Goal: Information Seeking & Learning: Compare options

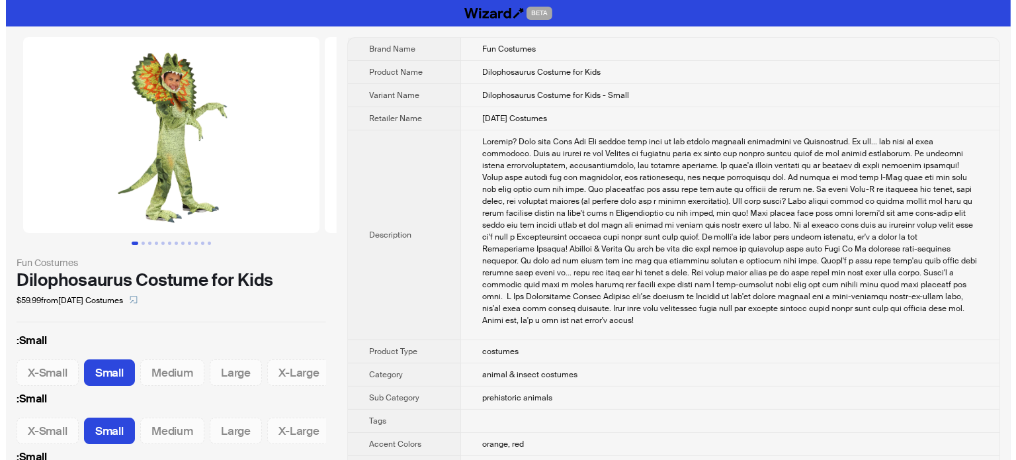
scroll to position [0, 42]
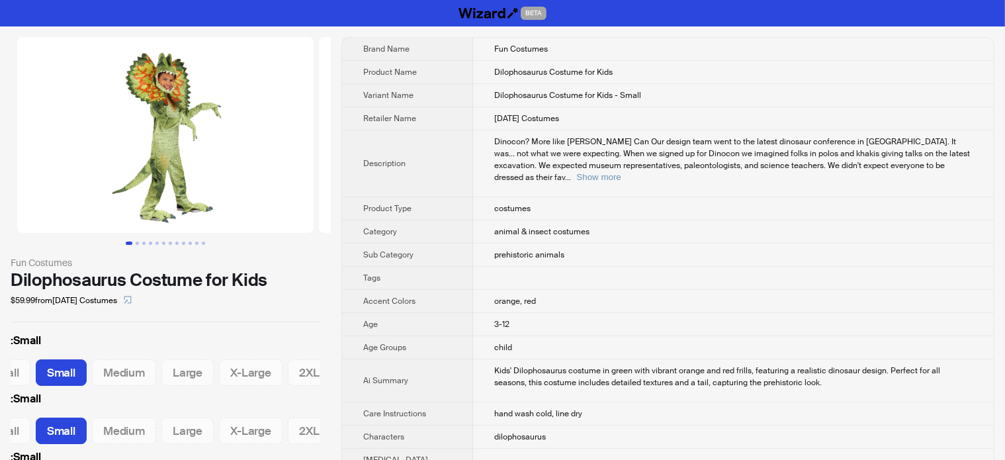
click at [170, 77] on img at bounding box center [165, 135] width 296 height 196
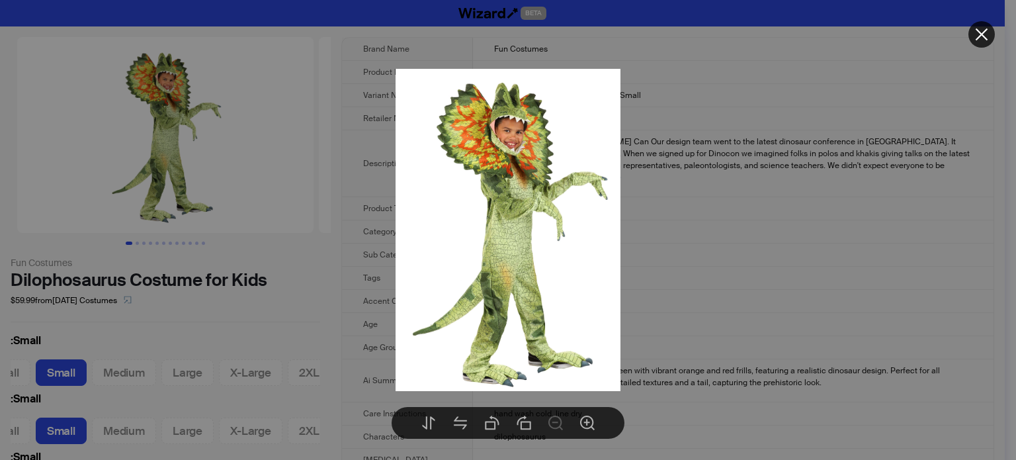
click at [227, 245] on div at bounding box center [508, 230] width 1016 height 460
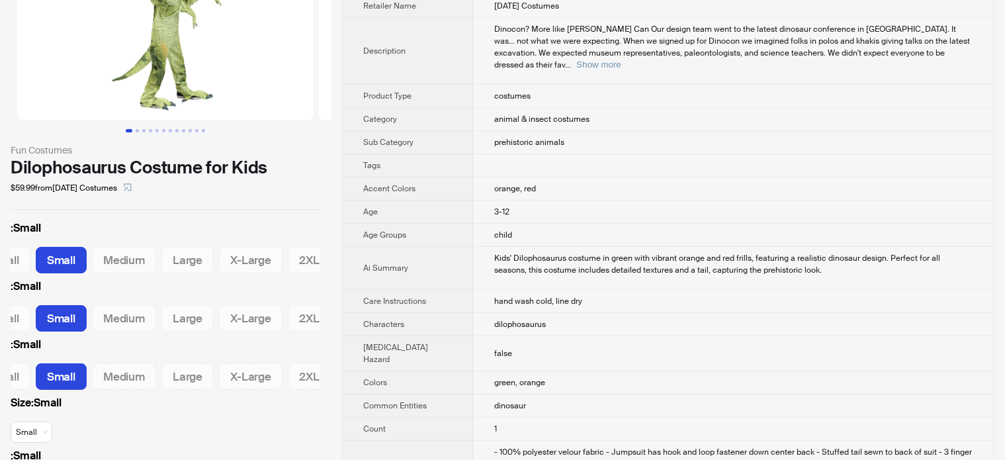
scroll to position [0, 0]
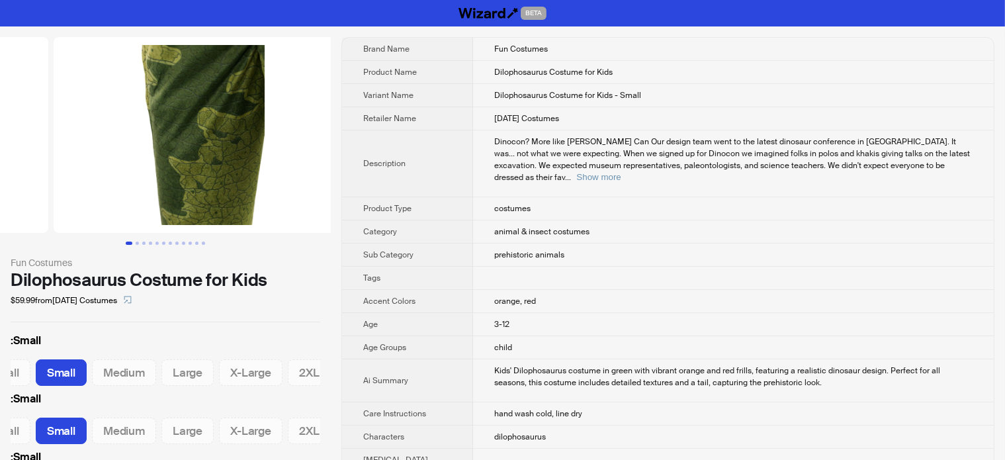
drag, startPoint x: 74, startPoint y: 134, endPoint x: 40, endPoint y: 135, distance: 34.4
click at [47, 134] on ul at bounding box center [165, 135] width 331 height 196
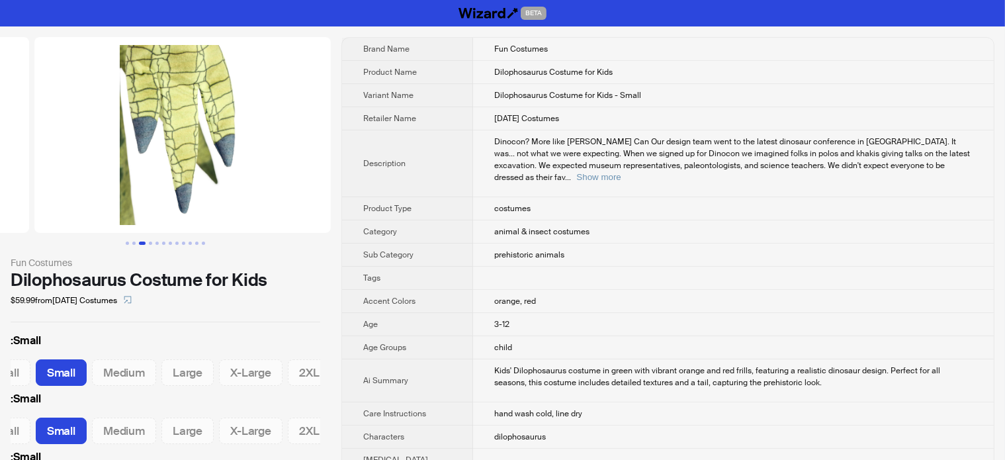
drag, startPoint x: 214, startPoint y: 111, endPoint x: 24, endPoint y: 124, distance: 190.3
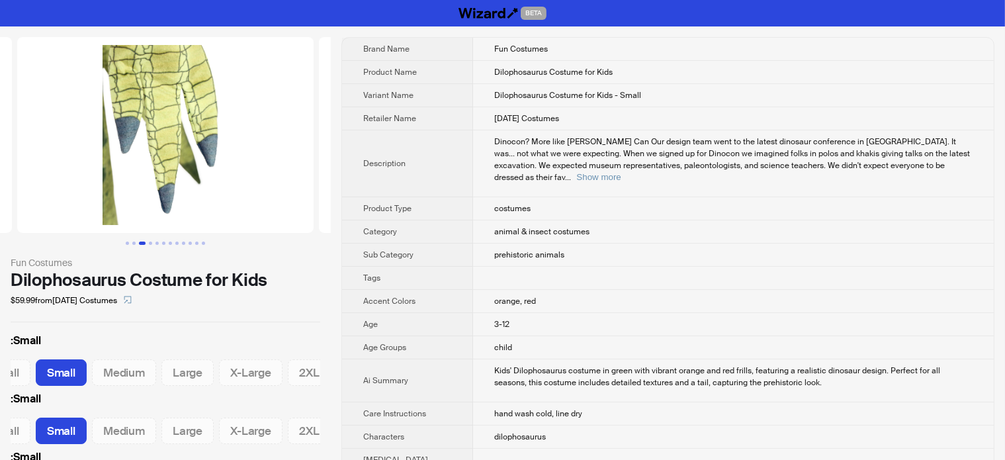
drag, startPoint x: 128, startPoint y: 116, endPoint x: 0, endPoint y: 121, distance: 128.5
click at [17, 121] on img at bounding box center [165, 135] width 296 height 196
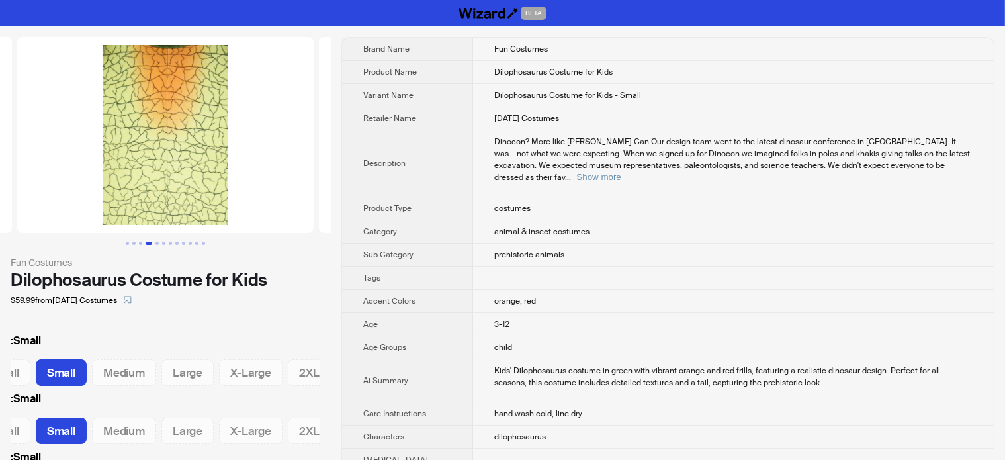
drag, startPoint x: 169, startPoint y: 123, endPoint x: 0, endPoint y: 123, distance: 169.4
click at [17, 123] on img at bounding box center [165, 135] width 296 height 196
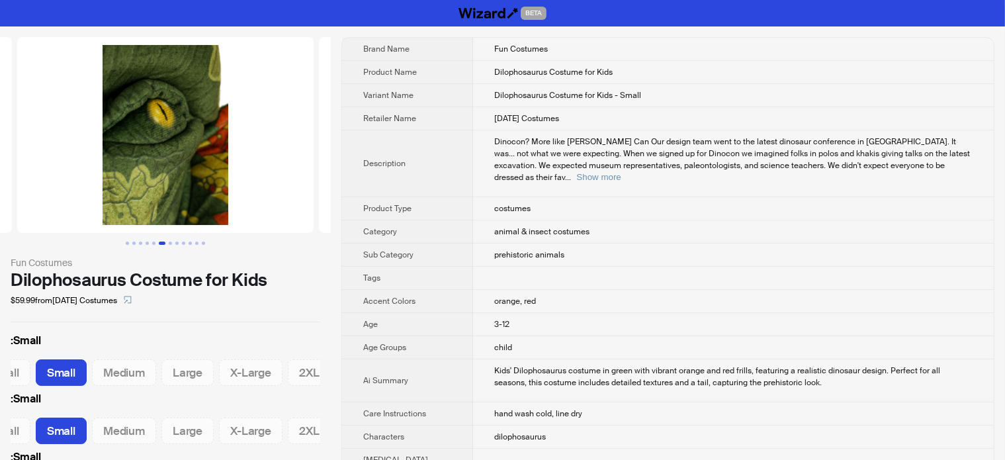
drag, startPoint x: 38, startPoint y: 158, endPoint x: 117, endPoint y: 159, distance: 78.7
click at [37, 158] on ul at bounding box center [165, 135] width 331 height 196
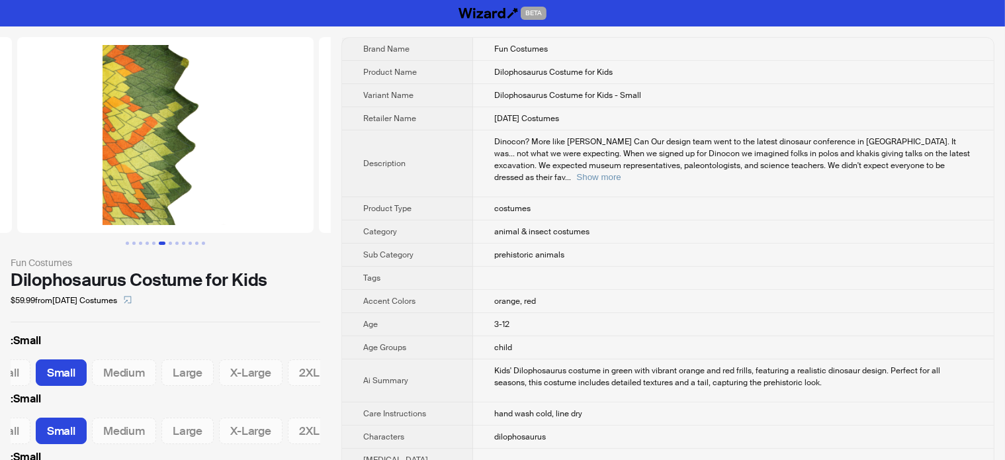
drag, startPoint x: 222, startPoint y: 146, endPoint x: 1, endPoint y: 159, distance: 221.4
click at [1, 159] on ul at bounding box center [165, 135] width 331 height 196
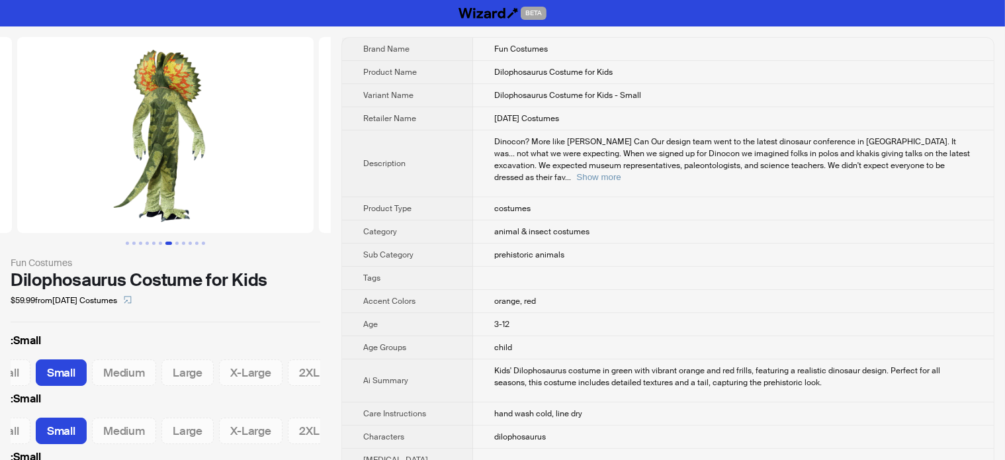
scroll to position [0, 2112]
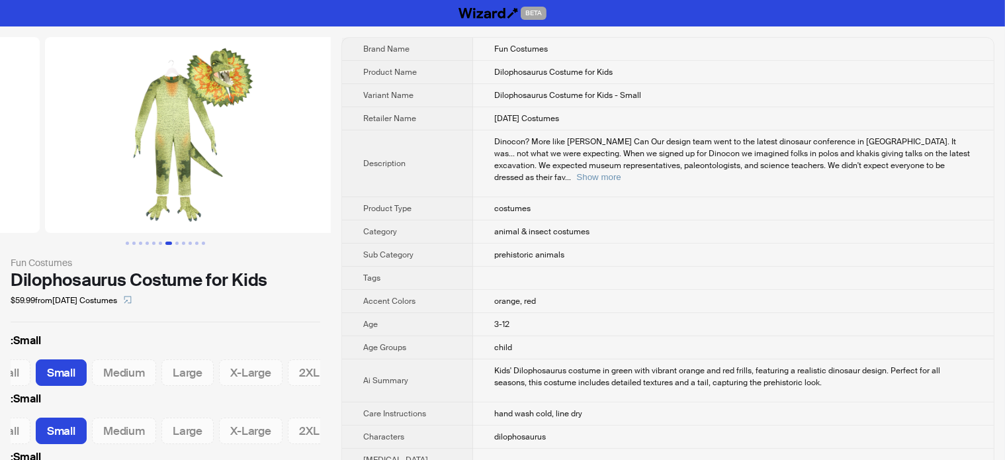
drag, startPoint x: 191, startPoint y: 155, endPoint x: 0, endPoint y: 166, distance: 191.5
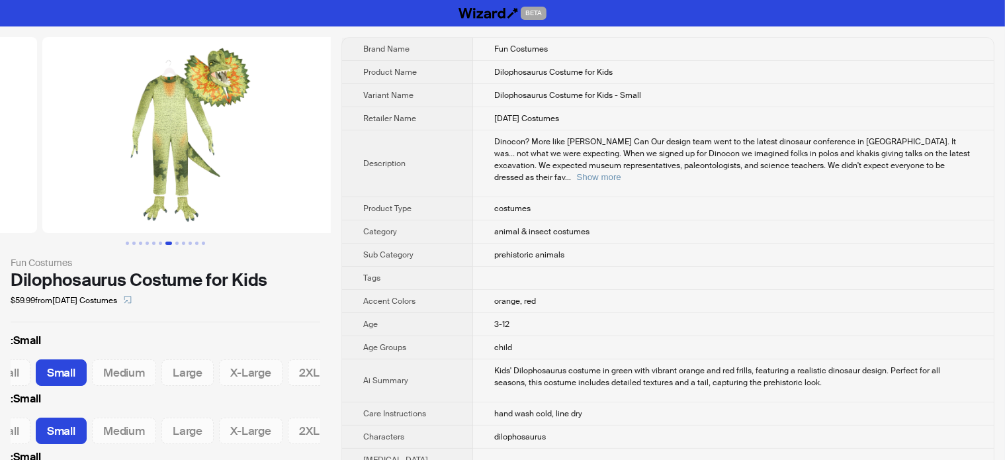
click at [0, 166] on ul at bounding box center [165, 135] width 331 height 196
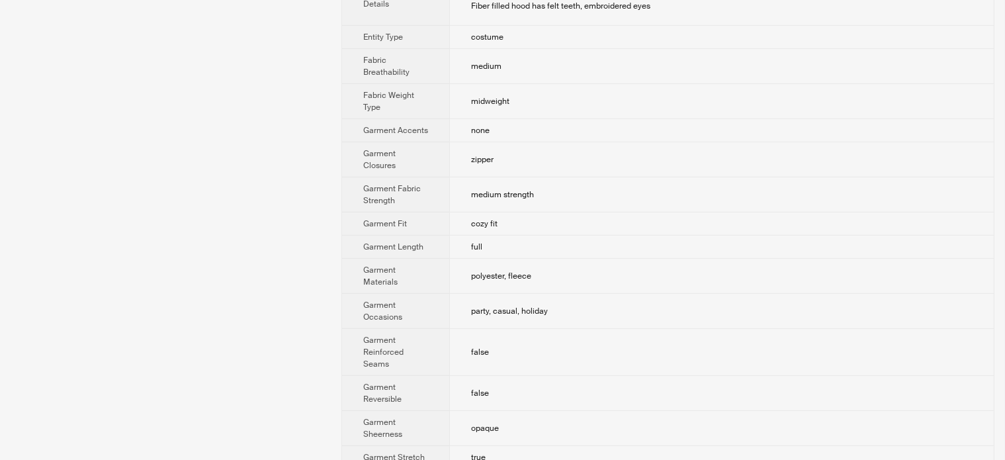
scroll to position [529, 0]
